Goal: Information Seeking & Learning: Learn about a topic

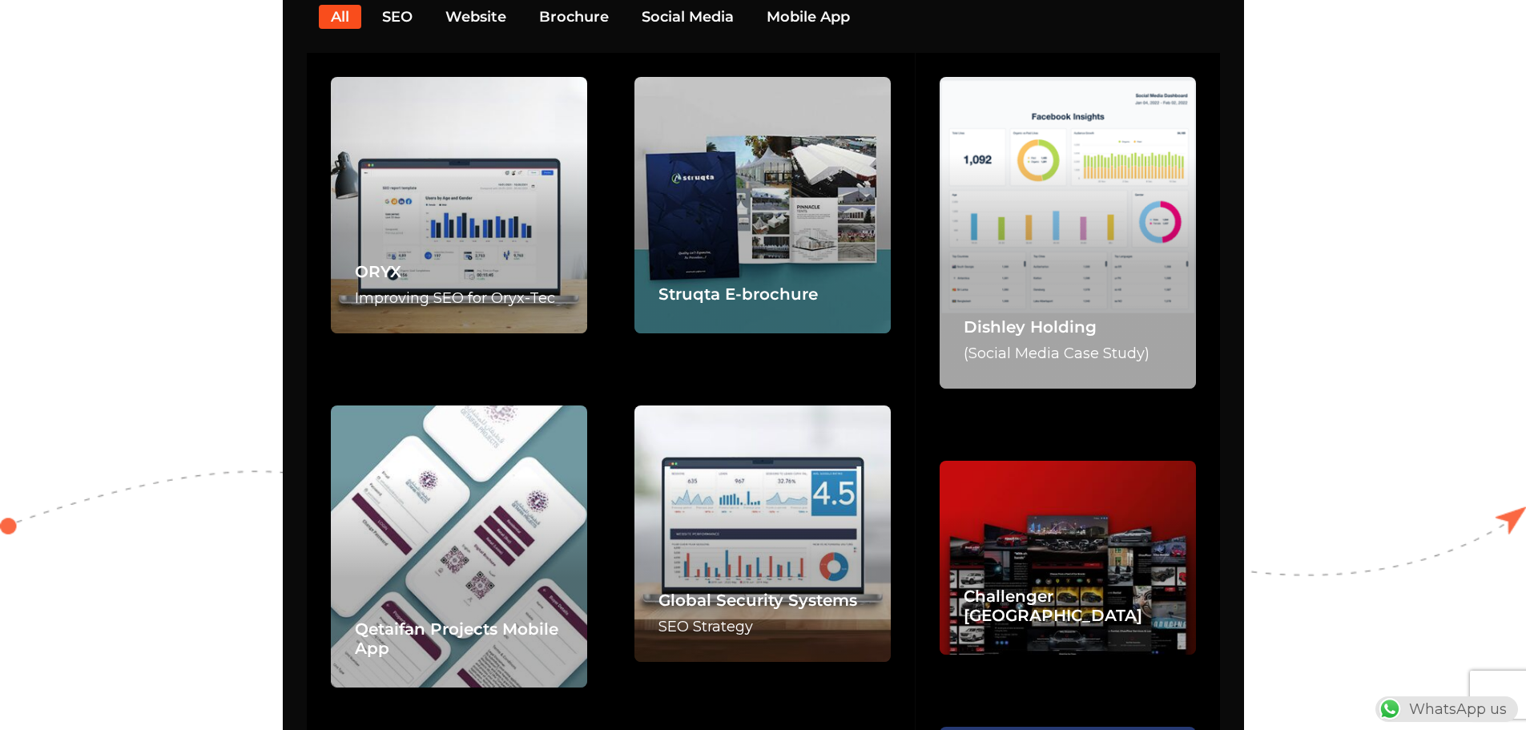
scroll to position [3364, 0]
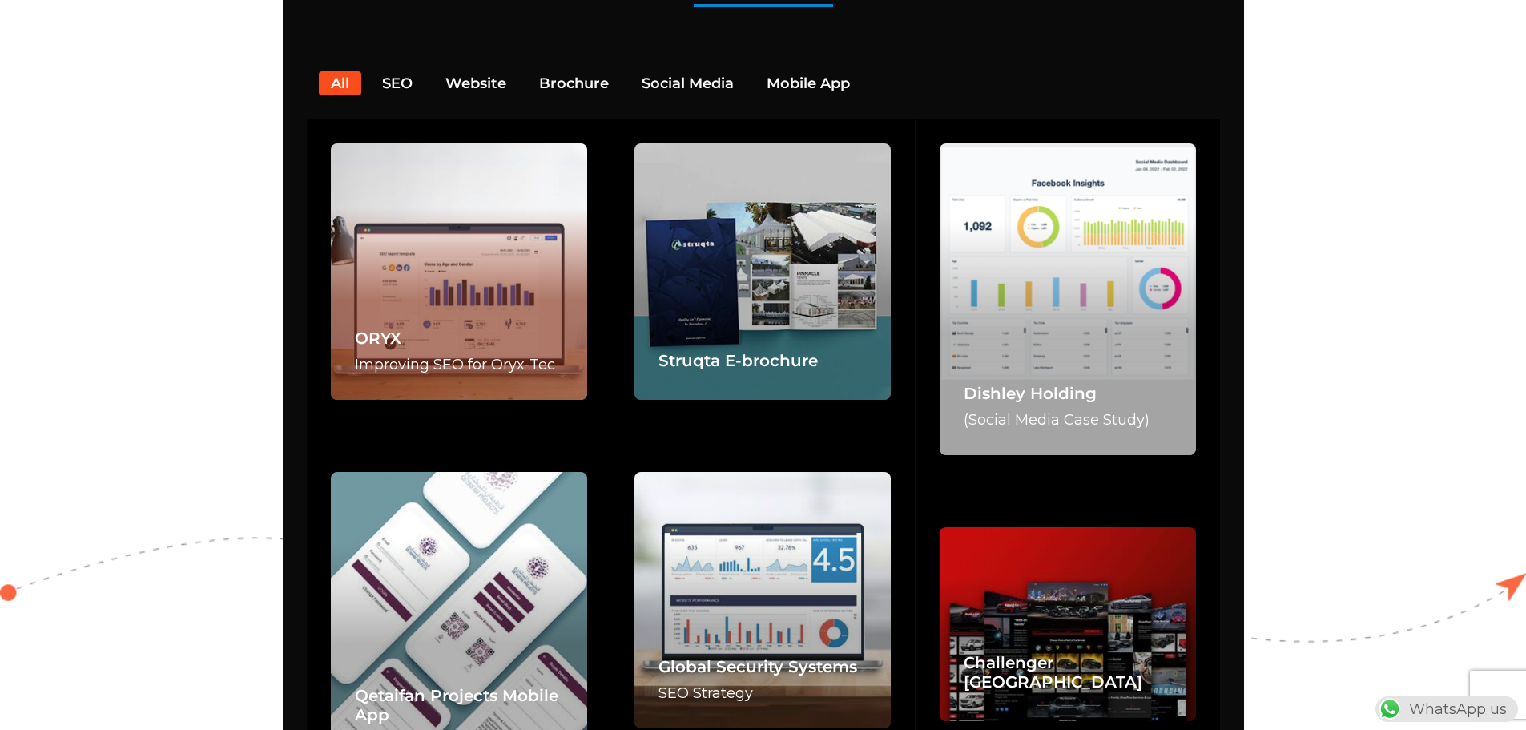
click at [438, 280] on div "ORYX Improving SEO for Oryx-Tec" at bounding box center [459, 271] width 256 height 256
click at [383, 328] on link "ORYX" at bounding box center [378, 337] width 46 height 19
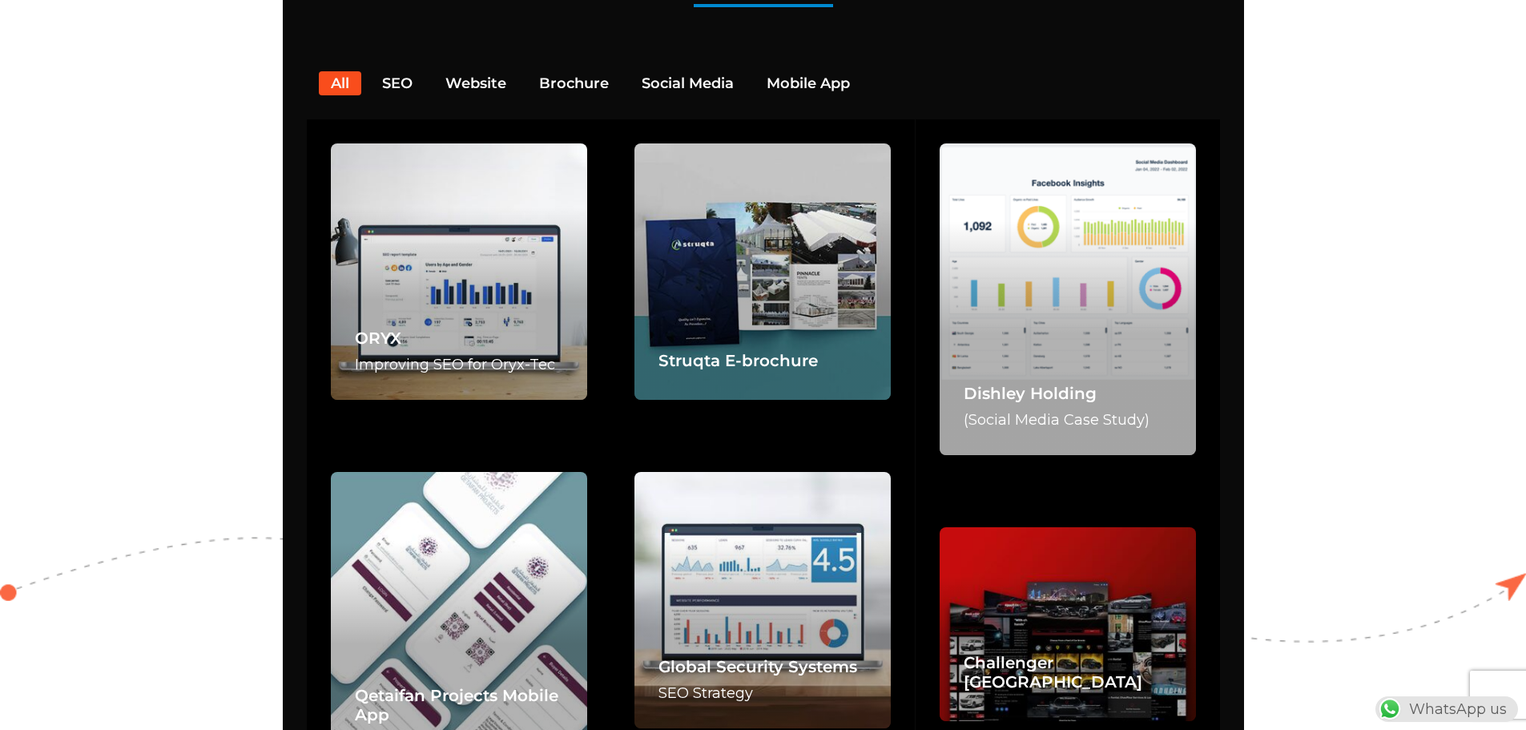
scroll to position [0, 0]
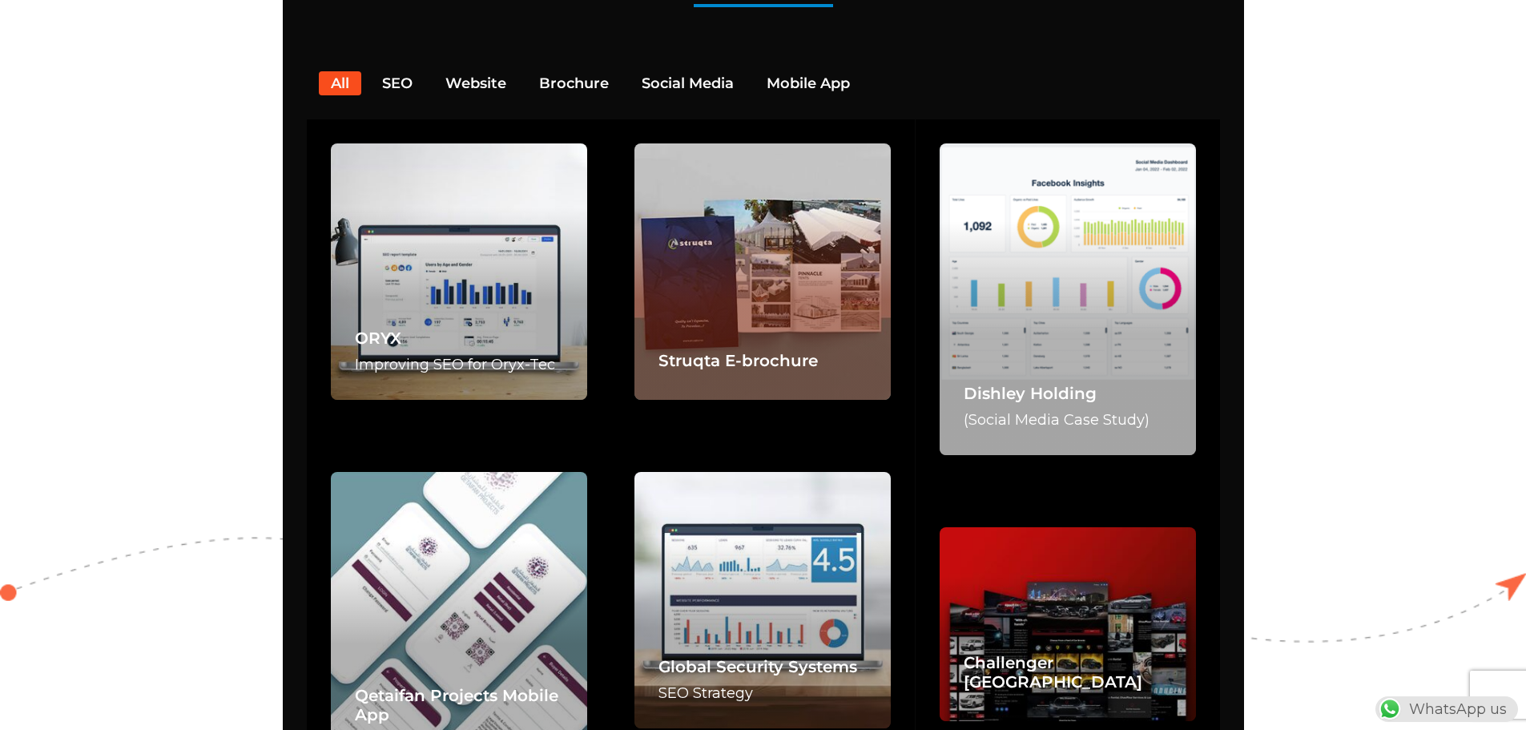
click at [676, 195] on div "Struqta E-brochure" at bounding box center [762, 271] width 256 height 256
click at [734, 284] on div "Struqta E-brochure" at bounding box center [762, 271] width 256 height 256
click at [738, 351] on link "Struqta E-brochure" at bounding box center [737, 360] width 159 height 19
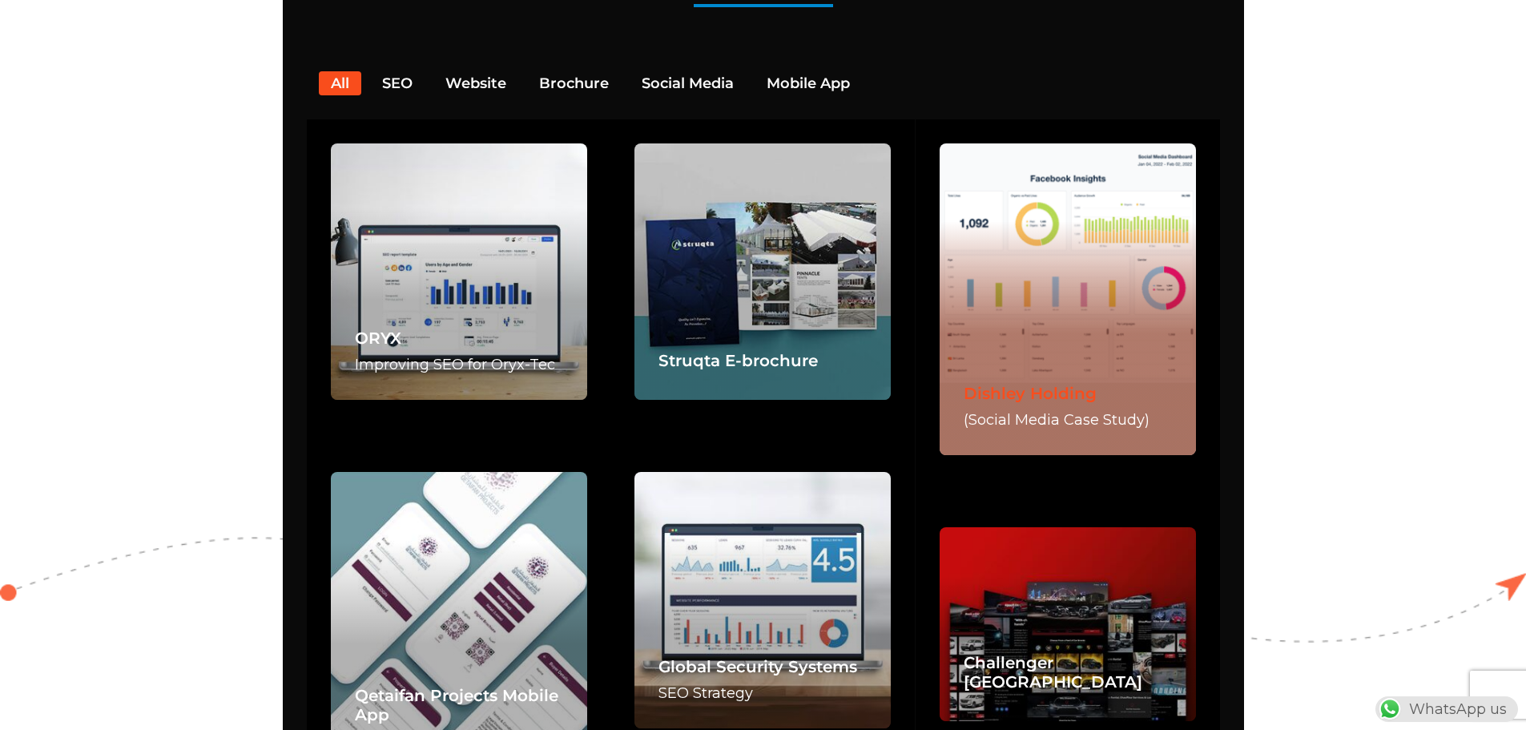
click at [1004, 384] on link "Dishley Holding" at bounding box center [1030, 393] width 133 height 19
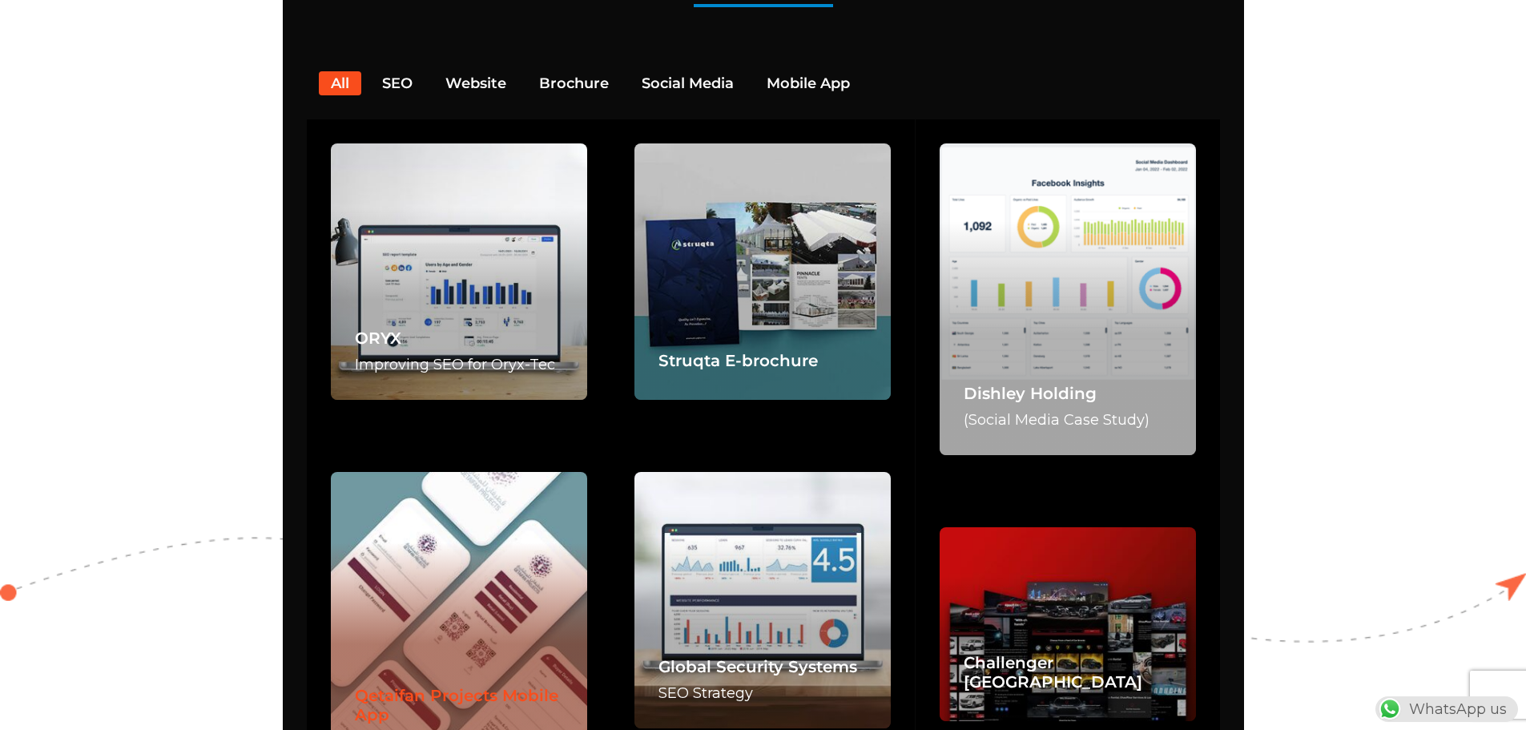
click at [388, 686] on link "Qetaifan Projects Mobile App" at bounding box center [456, 705] width 203 height 38
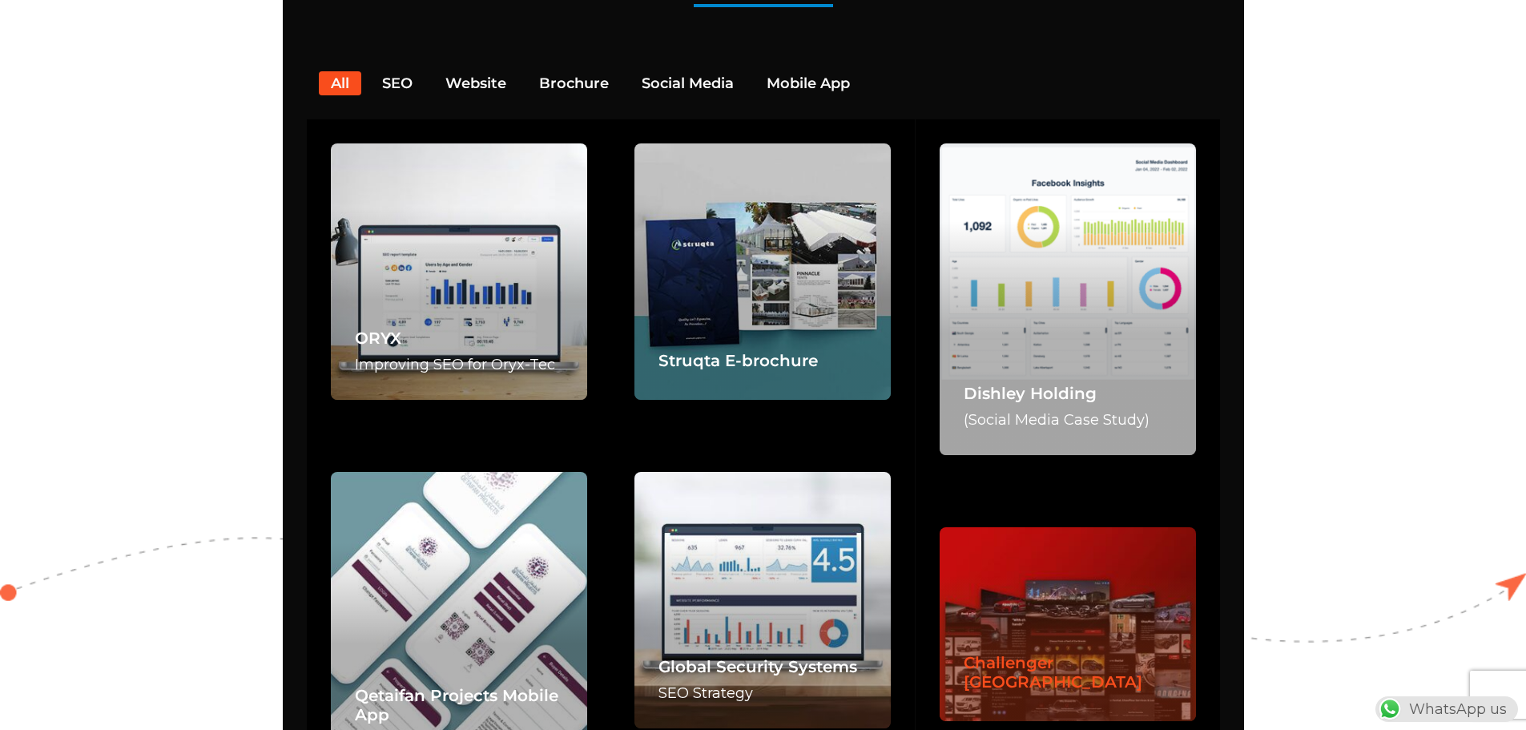
click at [1022, 653] on link "Challenger Qatar" at bounding box center [1053, 672] width 179 height 38
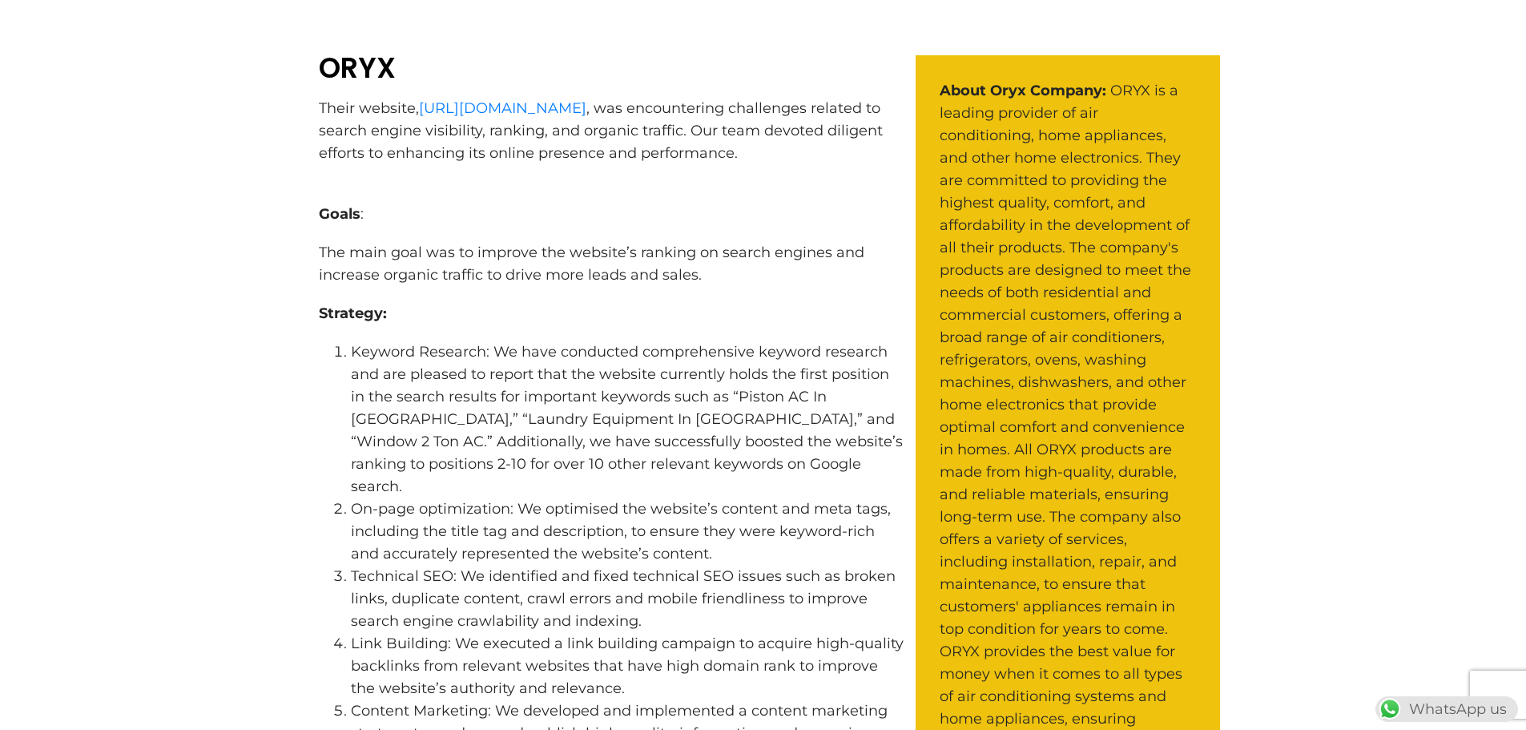
scroll to position [721, 0]
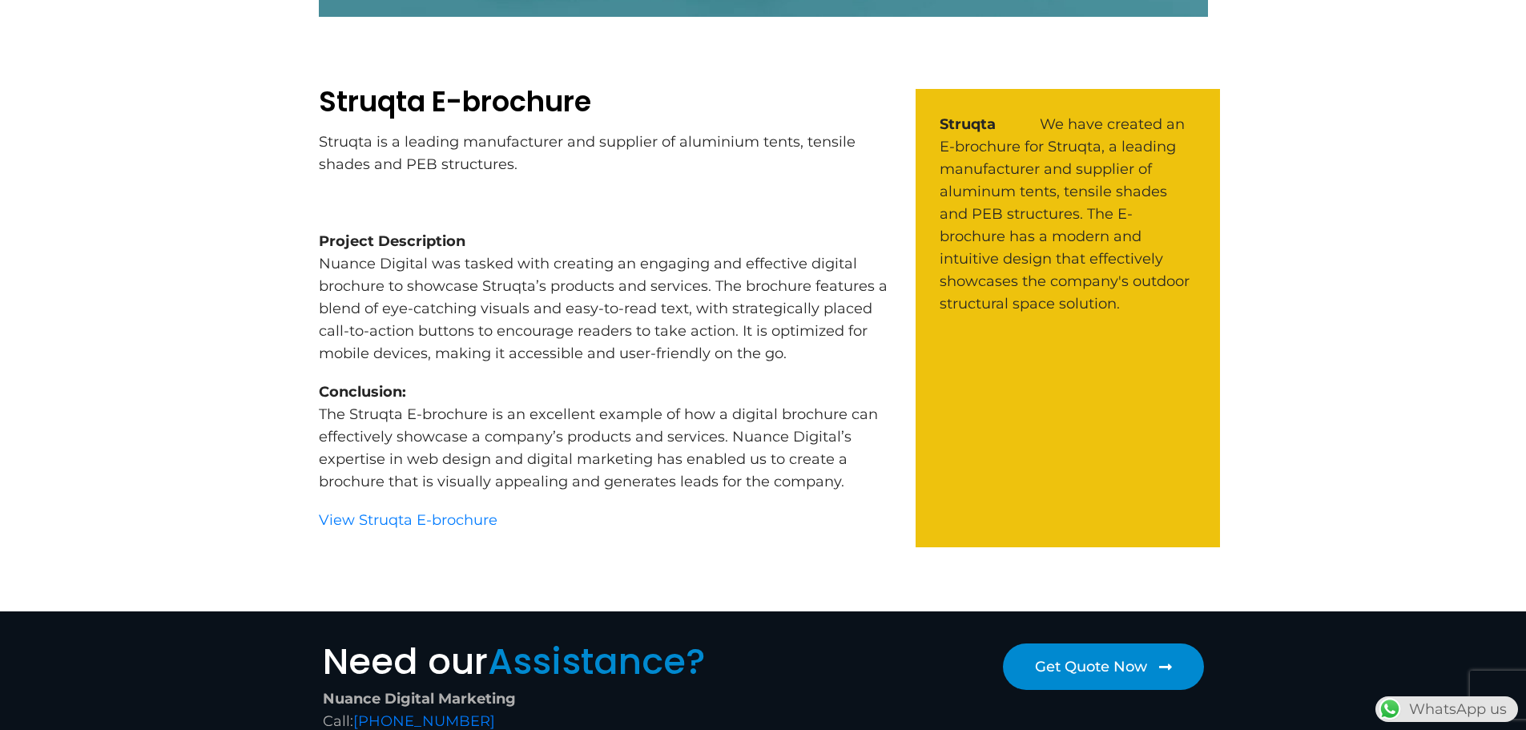
scroll to position [641, 0]
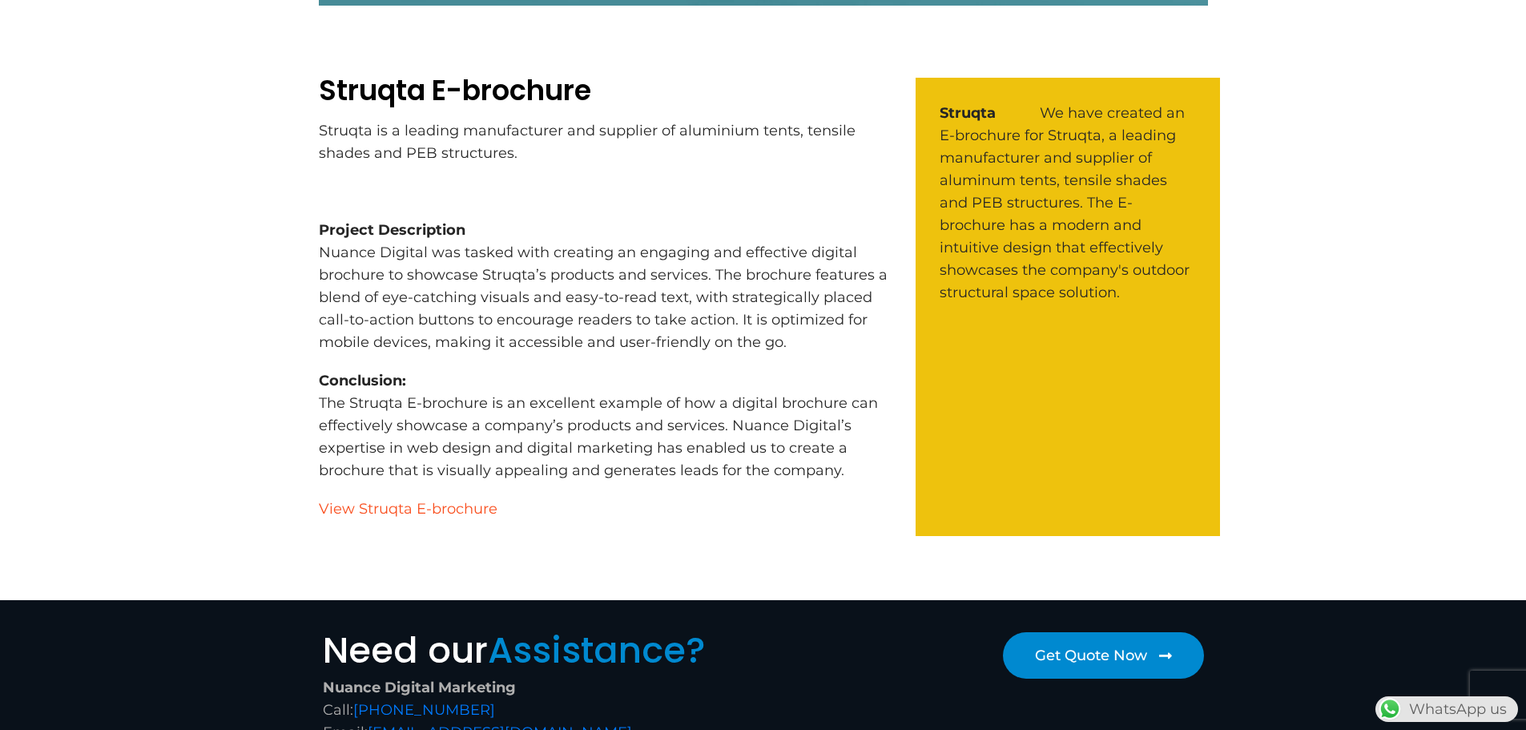
click at [440, 511] on link "View Struqta E-brochure" at bounding box center [408, 509] width 179 height 18
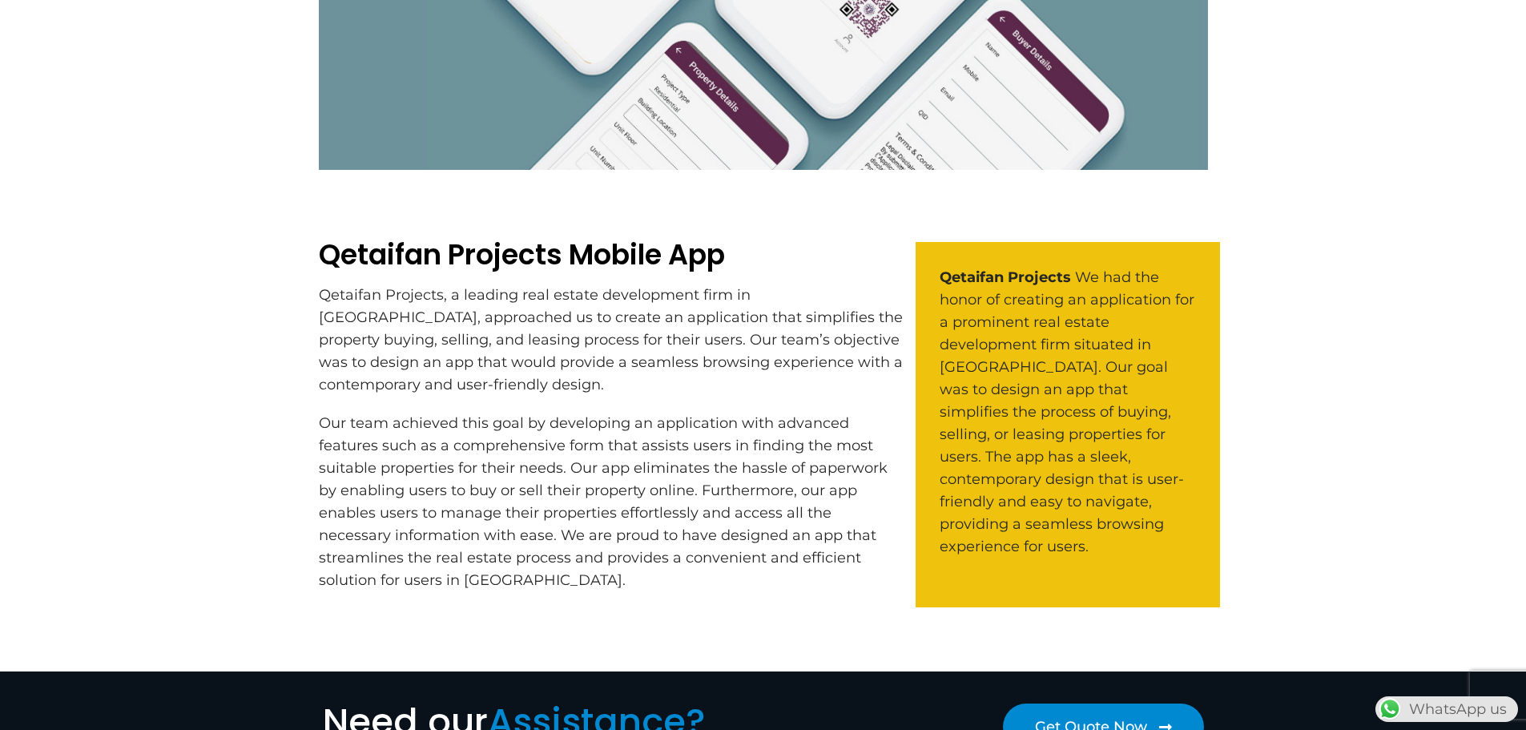
scroll to position [481, 0]
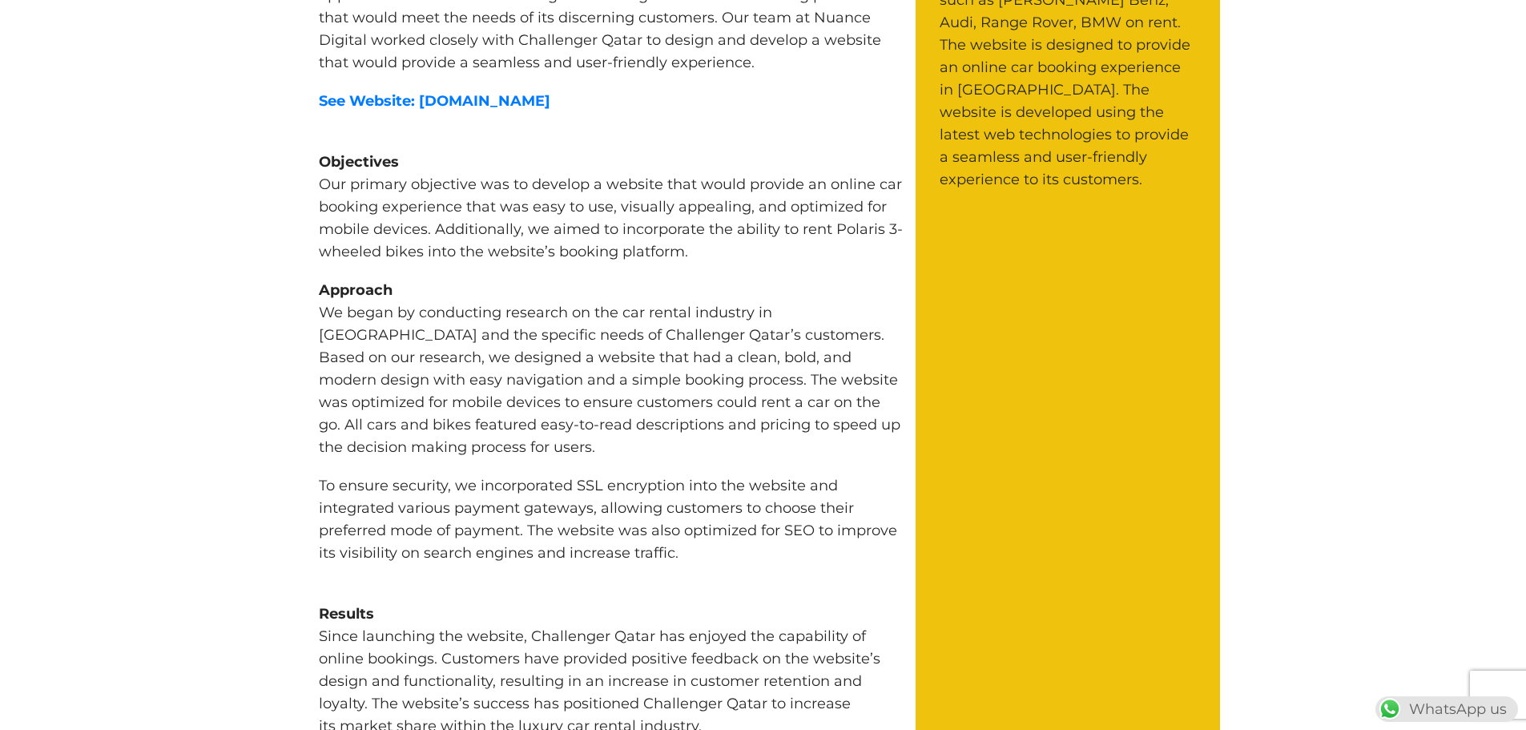
scroll to position [801, 0]
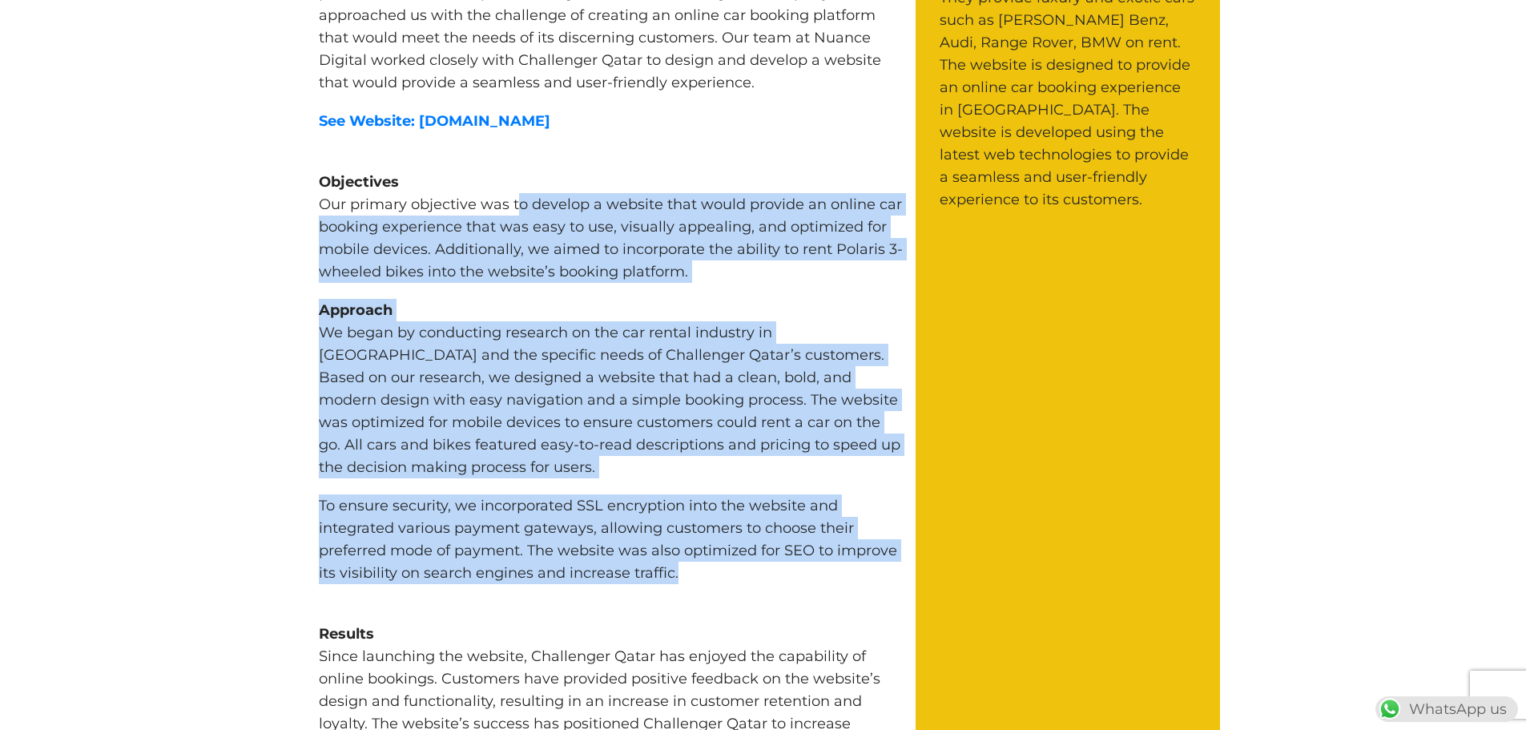
drag, startPoint x: 515, startPoint y: 204, endPoint x: 848, endPoint y: 589, distance: 508.8
click at [855, 580] on div "Challenger Qatar Challenger Qatar is a luxury and exotic car rental company tha…" at bounding box center [611, 443] width 585 height 1061
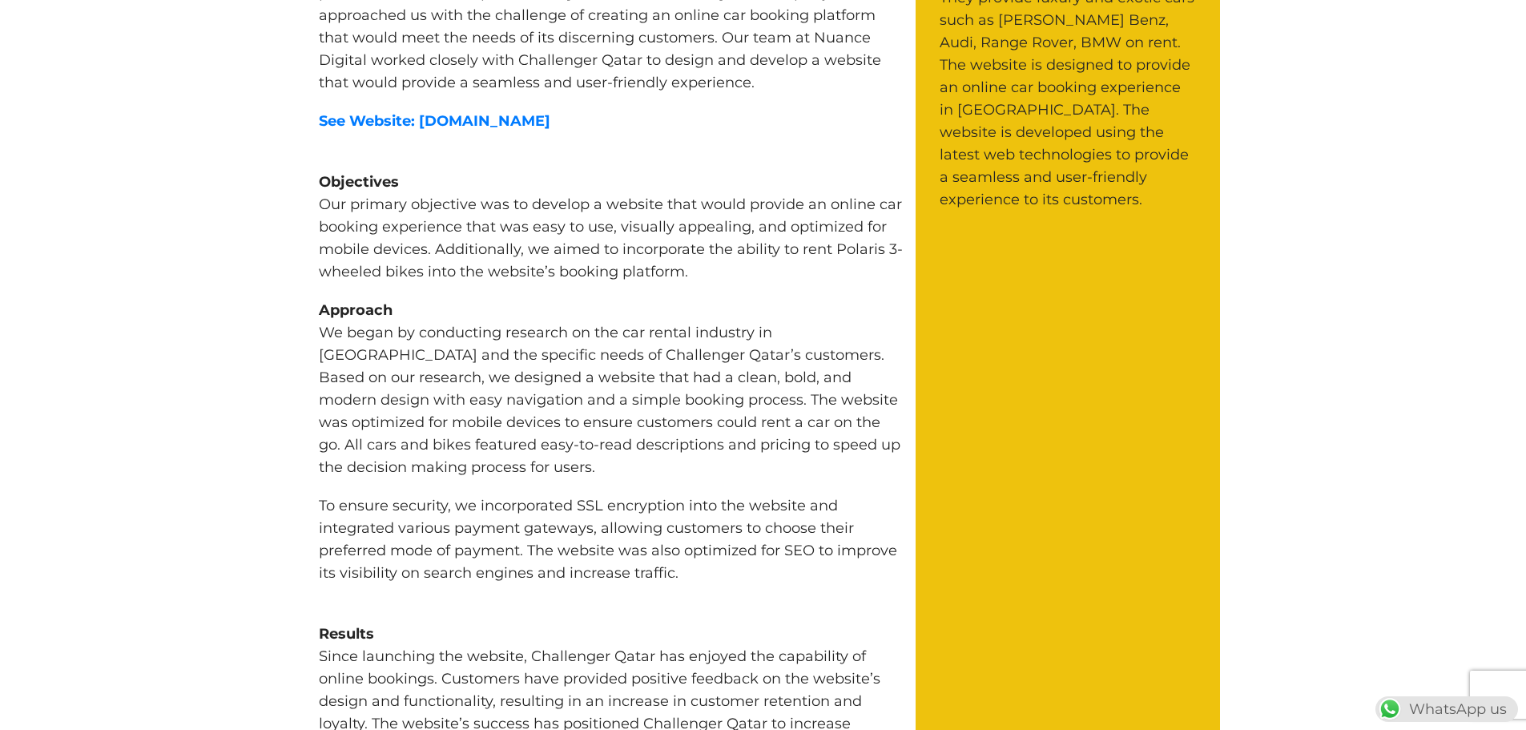
click at [842, 590] on div "Challenger Qatar Challenger Qatar is a luxury and exotic car rental company tha…" at bounding box center [611, 443] width 585 height 1061
